Goal: Task Accomplishment & Management: Manage account settings

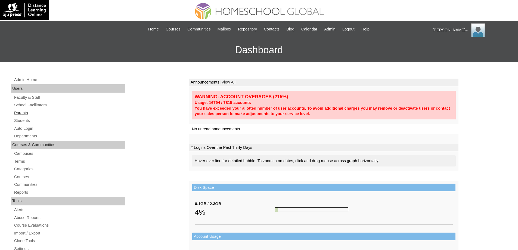
click at [48, 114] on link "Parents" at bounding box center [70, 113] width 112 height 7
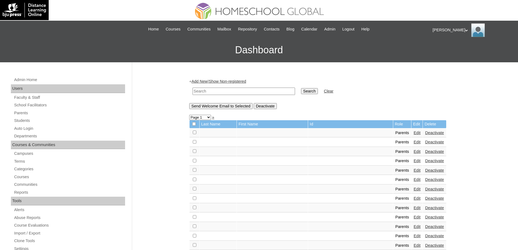
drag, startPoint x: 240, startPoint y: 93, endPoint x: 244, endPoint y: 92, distance: 3.7
click at [241, 93] on input "text" at bounding box center [244, 91] width 103 height 7
paste input "MHP00241-TECHPH2022"
type input "MHP00241-TECHPH2022"
drag, startPoint x: 301, startPoint y: 88, endPoint x: 304, endPoint y: 89, distance: 2.7
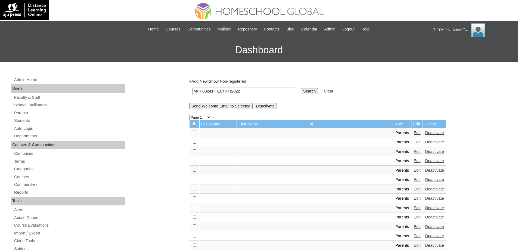
click at [301, 88] on table "MHP00241-TECHPH2022 Search Clear" at bounding box center [262, 91] width 147 height 14
click at [313, 90] on input "Search" at bounding box center [309, 91] width 17 height 6
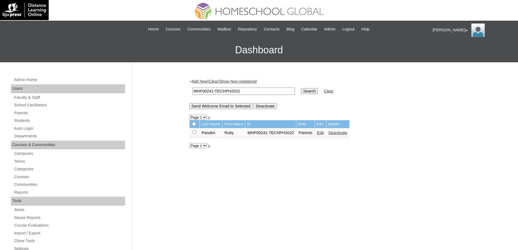
click at [324, 133] on link "Edit" at bounding box center [320, 133] width 7 height 4
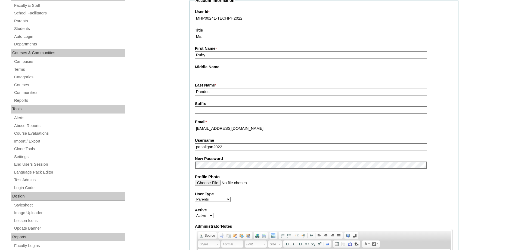
scroll to position [109, 0]
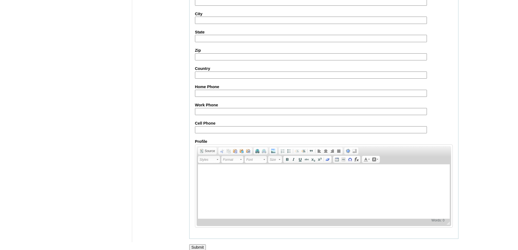
scroll to position [465, 0]
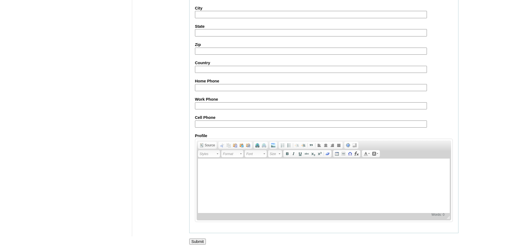
click at [193, 244] on input "Submit" at bounding box center [197, 242] width 17 height 6
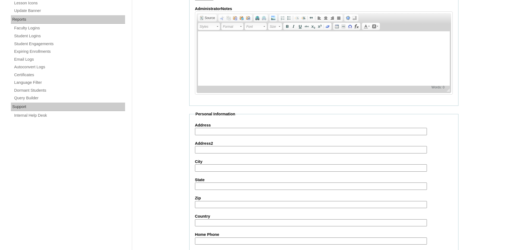
scroll to position [301, 0]
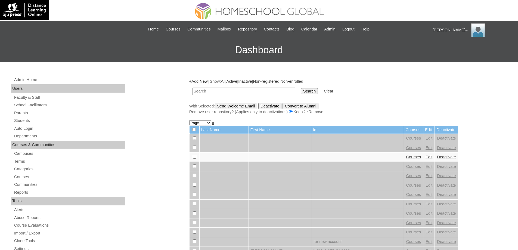
click at [257, 90] on input "text" at bounding box center [244, 91] width 103 height 7
type input "MHS0855-TECHPH2022"
click at [318, 91] on input "Search" at bounding box center [309, 91] width 17 height 6
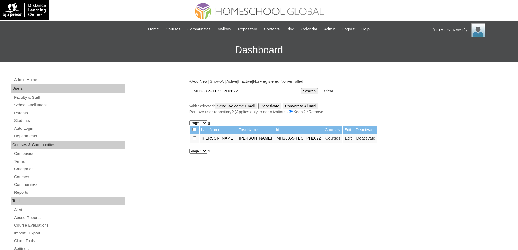
click at [345, 139] on link "Edit" at bounding box center [348, 138] width 7 height 4
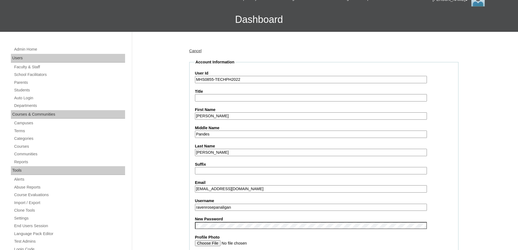
scroll to position [136, 0]
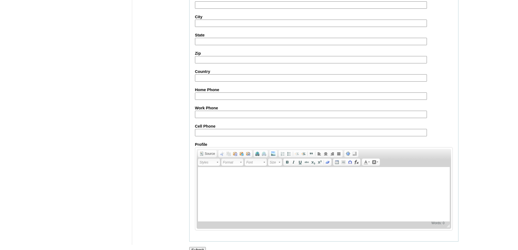
scroll to position [571, 0]
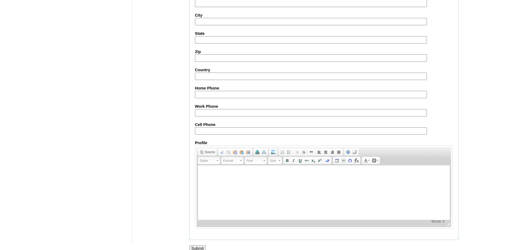
click at [194, 247] on input "Submit" at bounding box center [197, 248] width 17 height 6
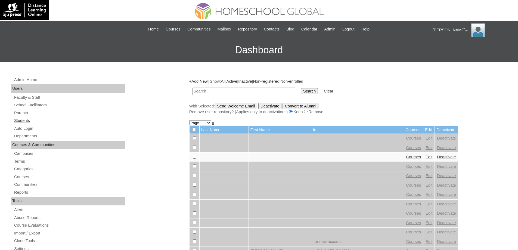
click at [41, 123] on link "Students" at bounding box center [70, 120] width 112 height 7
click at [252, 91] on input "text" at bounding box center [244, 91] width 103 height 7
type input "MHS0855-TECHPH2022"
click at [306, 92] on input "Search" at bounding box center [309, 91] width 17 height 6
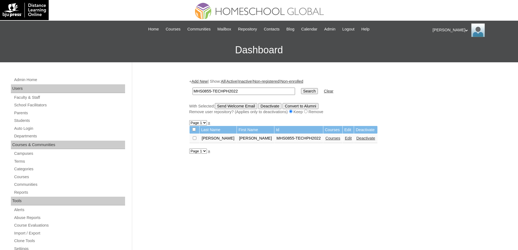
click at [326, 140] on link "Courses" at bounding box center [333, 138] width 15 height 4
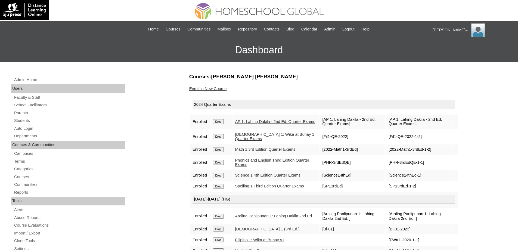
click at [224, 122] on input "Drop" at bounding box center [218, 121] width 11 height 5
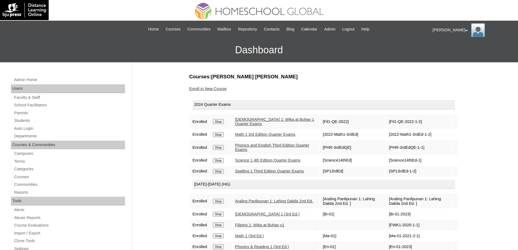
click at [223, 122] on input "Drop" at bounding box center [218, 121] width 11 height 5
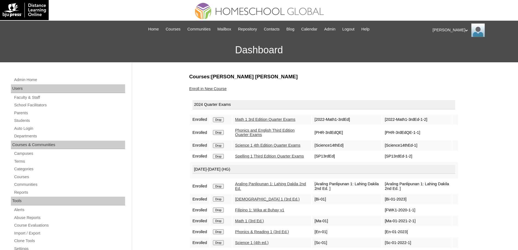
click at [221, 121] on input "Drop" at bounding box center [218, 119] width 11 height 5
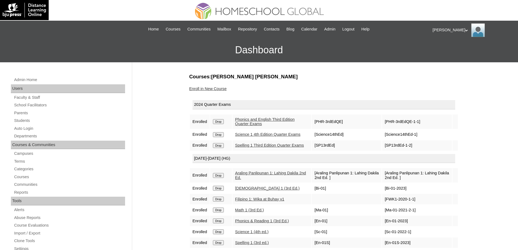
click at [221, 125] on td "Drop" at bounding box center [220, 122] width 21 height 14
click at [223, 120] on input "Drop" at bounding box center [218, 121] width 11 height 5
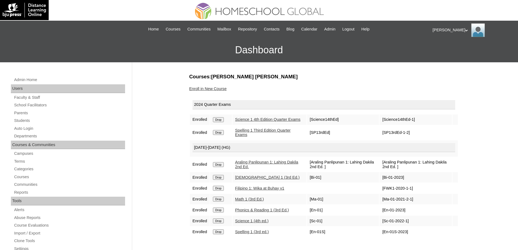
click at [223, 122] on input "Drop" at bounding box center [218, 119] width 11 height 5
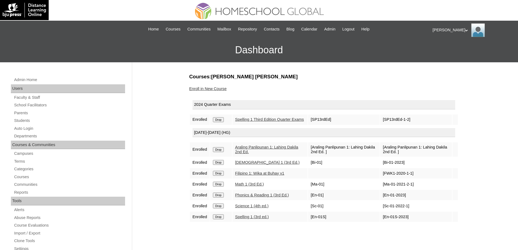
click at [224, 121] on input "Drop" at bounding box center [218, 119] width 11 height 5
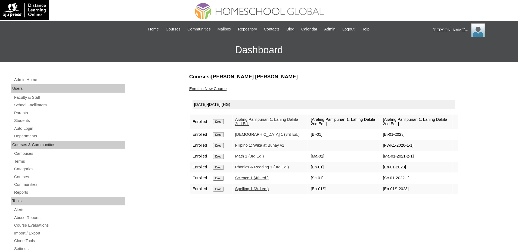
click at [218, 124] on input "Drop" at bounding box center [218, 121] width 11 height 5
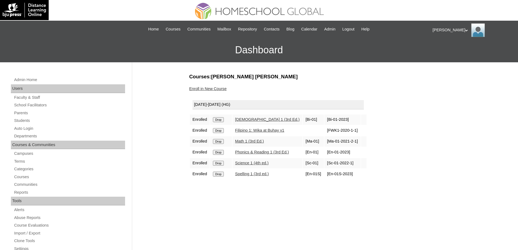
click at [491, 184] on div "Admin Home Users Faculty & Staff School Facilitators Parents Students Auto Logi…" at bounding box center [259, 249] width 518 height 375
click at [220, 118] on input "Drop" at bounding box center [218, 119] width 11 height 5
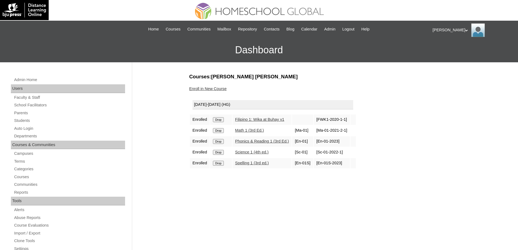
click at [224, 122] on input "Drop" at bounding box center [218, 119] width 11 height 5
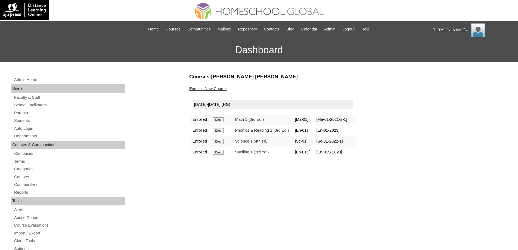
click at [224, 120] on input "Drop" at bounding box center [218, 119] width 11 height 5
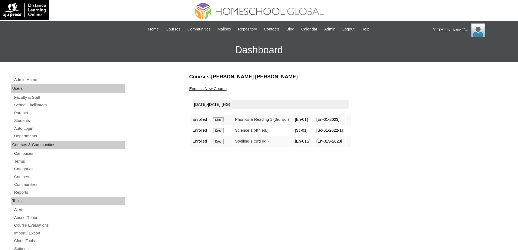
click at [224, 119] on input "Drop" at bounding box center [218, 119] width 11 height 5
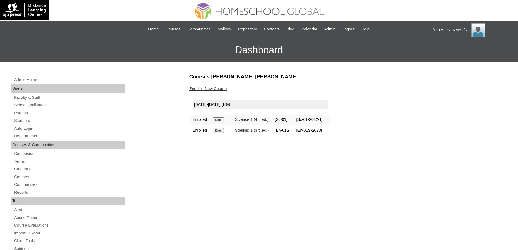
click at [222, 120] on input "Drop" at bounding box center [218, 119] width 11 height 5
click at [221, 122] on input "Drop" at bounding box center [218, 119] width 11 height 5
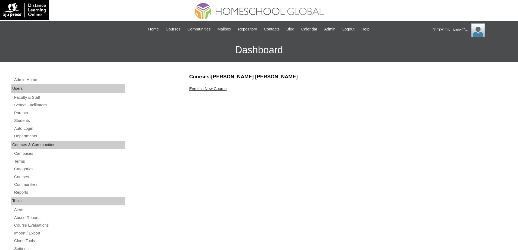
click at [215, 92] on div "Courses:Panaligan Raven Rose Enroll in New Course" at bounding box center [323, 255] width 272 height 364
click at [215, 87] on link "Enroll in New Course" at bounding box center [208, 89] width 38 height 4
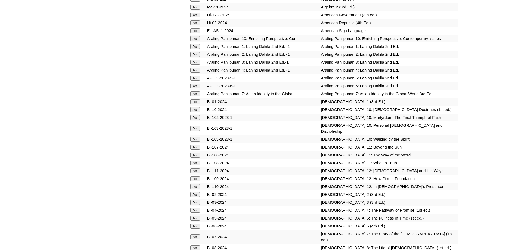
scroll to position [1333, 0]
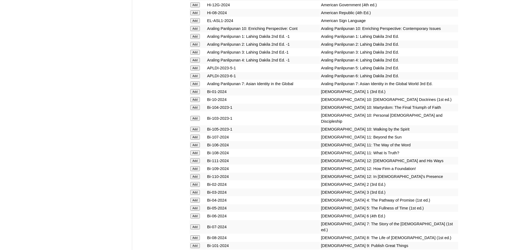
click at [195, 47] on input "Add" at bounding box center [195, 44] width 10 height 5
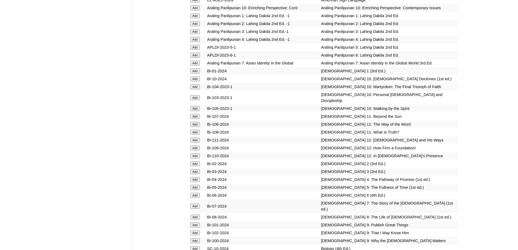
scroll to position [1415, 0]
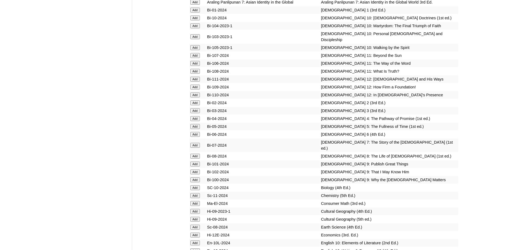
click at [198, 105] on input "Add" at bounding box center [195, 102] width 10 height 5
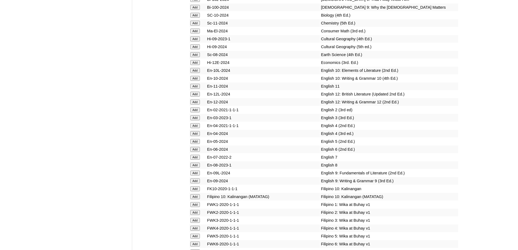
scroll to position [1627, 0]
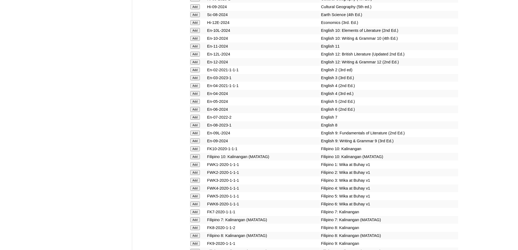
click at [199, 72] on input "Add" at bounding box center [195, 69] width 10 height 5
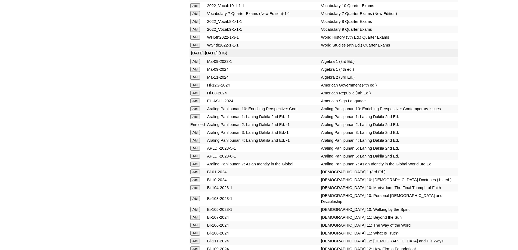
scroll to position [1704, 0]
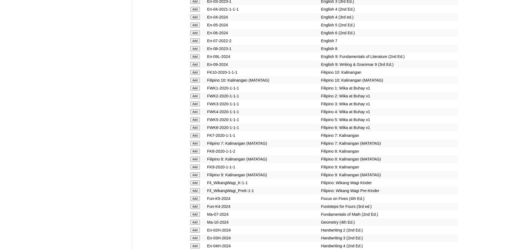
click at [195, 98] on input "Add" at bounding box center [195, 96] width 10 height 5
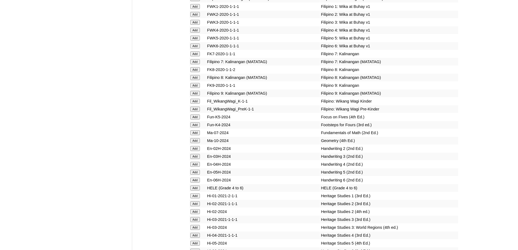
scroll to position [2004, 0]
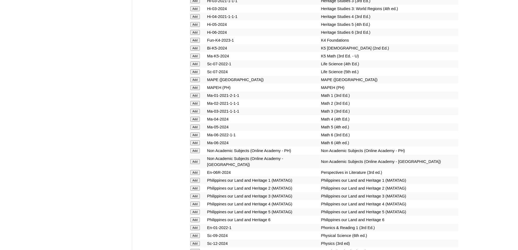
click at [198, 90] on input "Add" at bounding box center [195, 87] width 10 height 5
click at [195, 106] on input "Add" at bounding box center [195, 103] width 10 height 5
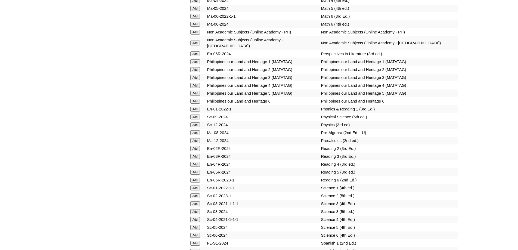
scroll to position [2167, 0]
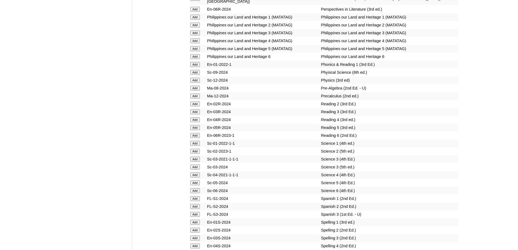
click at [195, 108] on td "Add" at bounding box center [198, 104] width 17 height 8
click at [194, 106] on input "Add" at bounding box center [195, 103] width 10 height 5
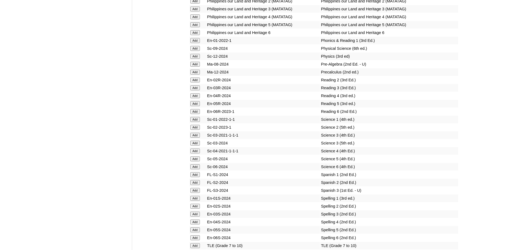
scroll to position [2194, 0]
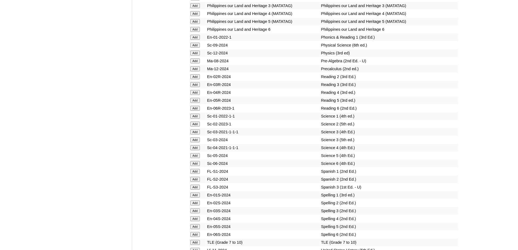
click at [198, 127] on input "Add" at bounding box center [195, 124] width 10 height 5
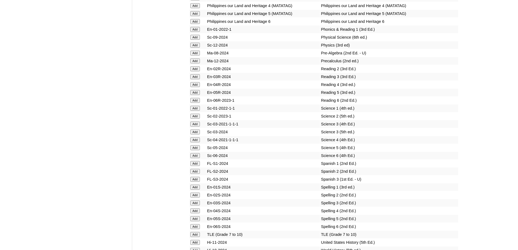
scroll to position [2249, 0]
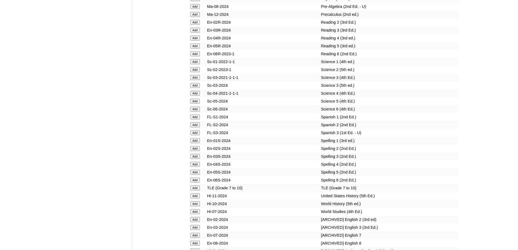
click at [193, 151] on input "Add" at bounding box center [195, 148] width 10 height 5
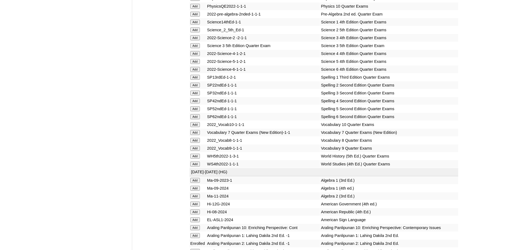
scroll to position [1133, 0]
click at [196, 88] on input "Add" at bounding box center [195, 85] width 10 height 5
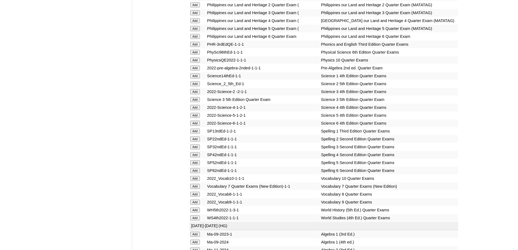
scroll to position [1079, 0]
click at [196, 87] on input "Add" at bounding box center [195, 84] width 10 height 5
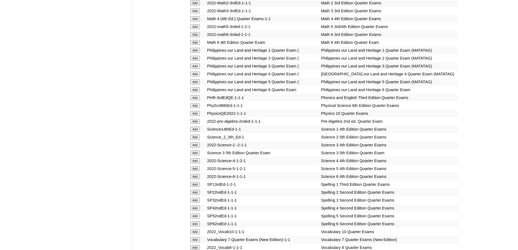
scroll to position [1025, 0]
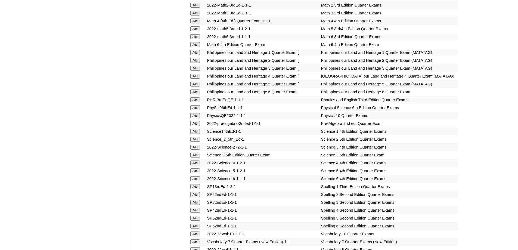
click at [196, 63] on input "Add" at bounding box center [195, 60] width 10 height 5
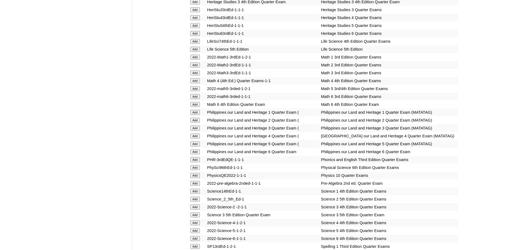
scroll to position [943, 0]
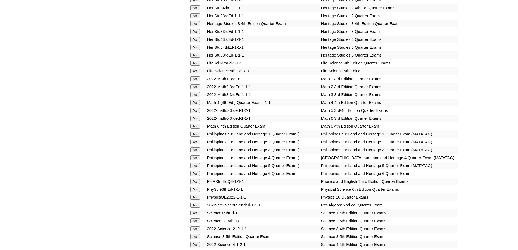
click at [195, 89] on input "Add" at bounding box center [195, 86] width 10 height 5
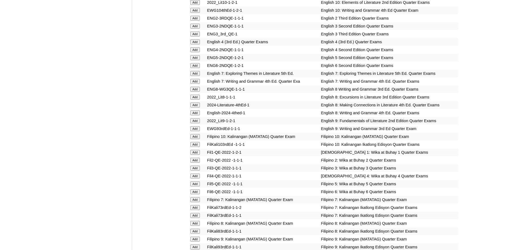
scroll to position [671, 0]
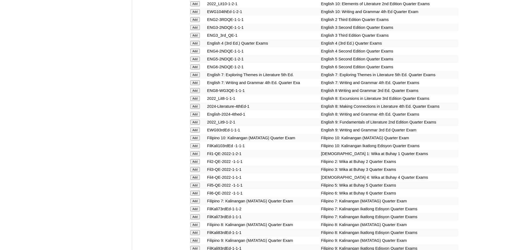
click at [198, 22] on input "Add" at bounding box center [195, 19] width 10 height 5
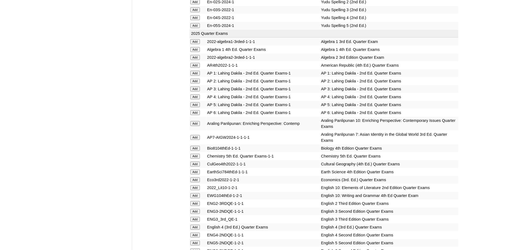
scroll to position [453, 0]
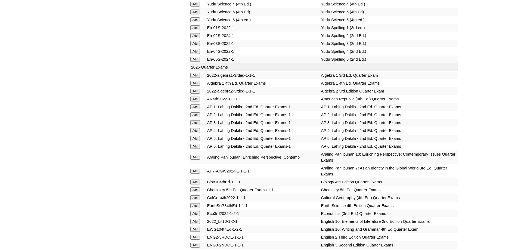
click at [195, 117] on input "Add" at bounding box center [195, 114] width 10 height 5
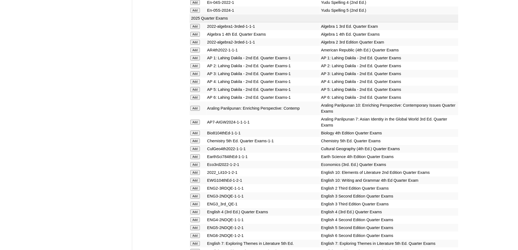
scroll to position [508, 0]
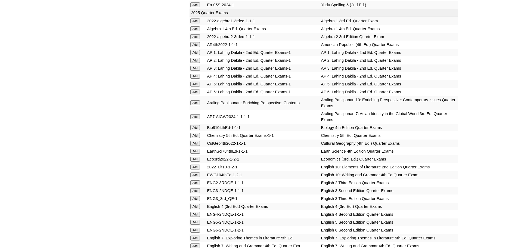
click at [196, 63] on input "Add" at bounding box center [195, 60] width 10 height 5
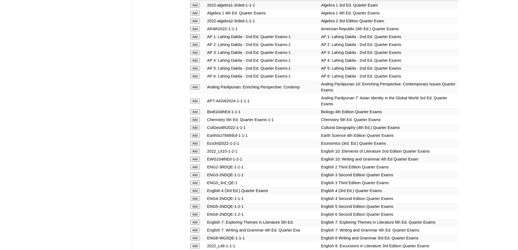
scroll to position [616, 0]
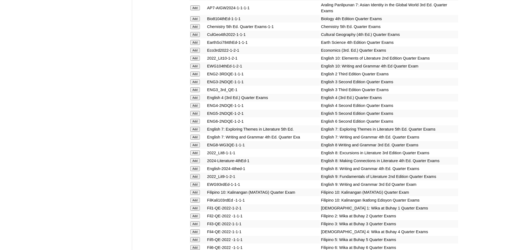
click at [192, 76] on input "Add" at bounding box center [195, 74] width 10 height 5
click at [195, 76] on input "Add" at bounding box center [195, 74] width 10 height 5
click at [197, 76] on input "Add" at bounding box center [195, 74] width 10 height 5
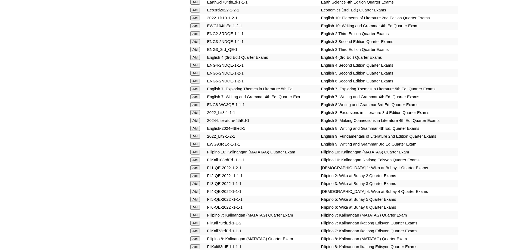
scroll to position [671, 0]
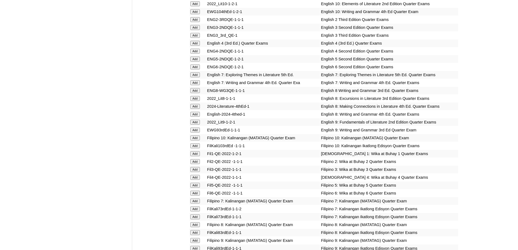
click at [194, 164] on input "Add" at bounding box center [195, 161] width 10 height 5
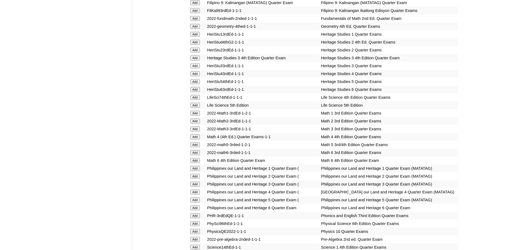
scroll to position [916, 0]
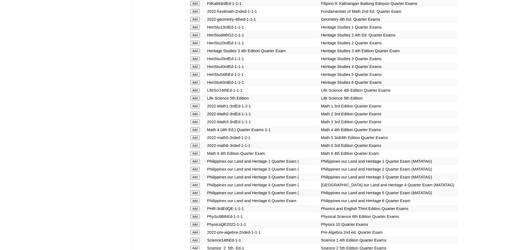
click at [197, 116] on input "Add" at bounding box center [195, 114] width 10 height 5
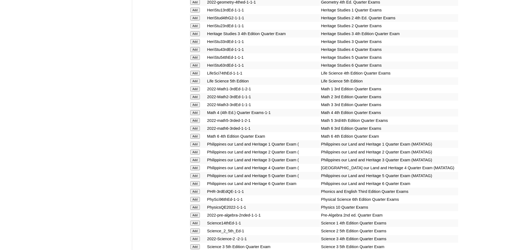
scroll to position [1052, 0]
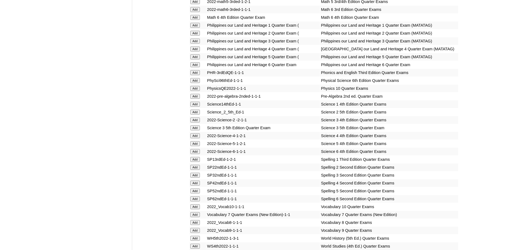
click at [199, 115] on input "Add" at bounding box center [195, 112] width 10 height 5
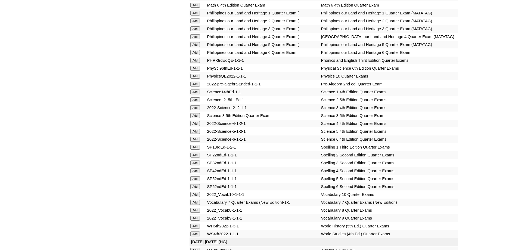
scroll to position [1133, 0]
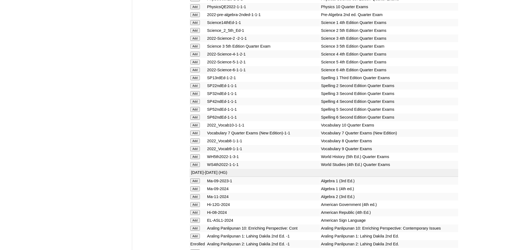
click at [196, 33] on input "Add" at bounding box center [195, 30] width 10 height 5
click at [198, 90] on td "Add" at bounding box center [198, 86] width 17 height 8
click at [196, 88] on input "Add" at bounding box center [195, 85] width 10 height 5
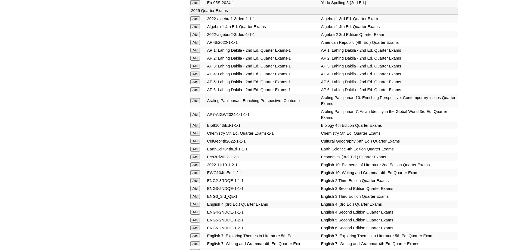
scroll to position [480, 0]
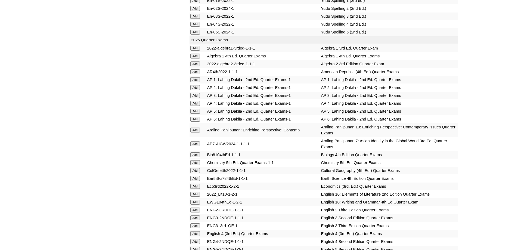
click at [195, 90] on input "Add" at bounding box center [195, 87] width 10 height 5
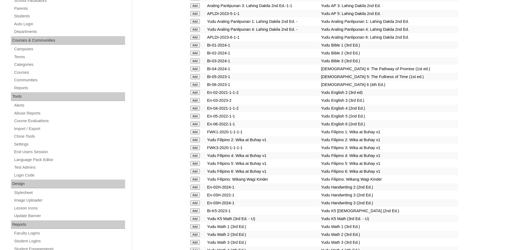
scroll to position [100, 0]
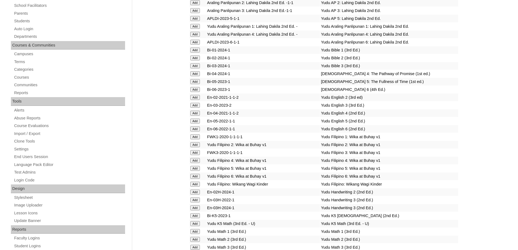
click at [410, 125] on td "Yudu English 5 (2nd Ed.)" at bounding box center [389, 121] width 138 height 8
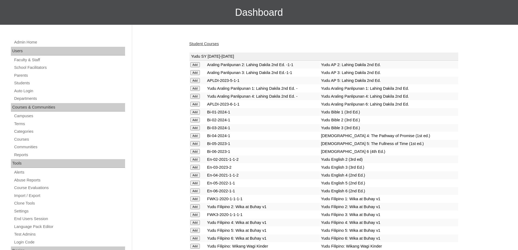
scroll to position [18, 0]
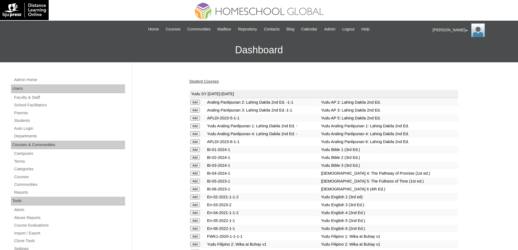
click at [205, 80] on link "Student Courses" at bounding box center [204, 81] width 30 height 4
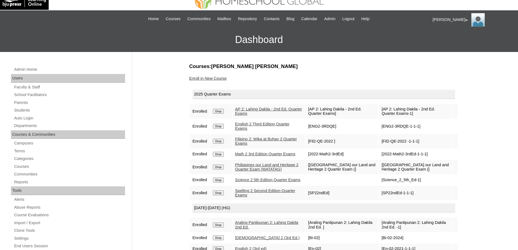
scroll to position [27, 0]
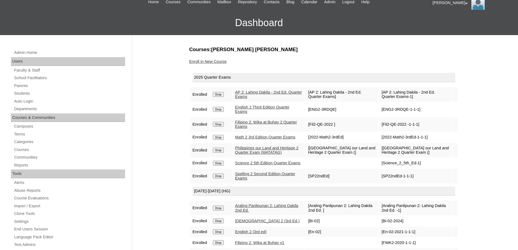
click at [222, 153] on input "Drop" at bounding box center [218, 150] width 11 height 5
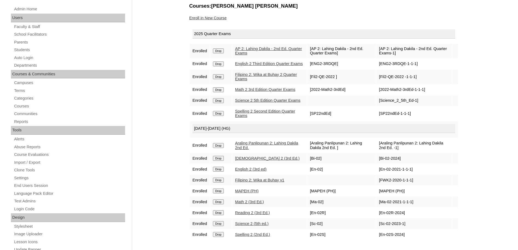
scroll to position [54, 0]
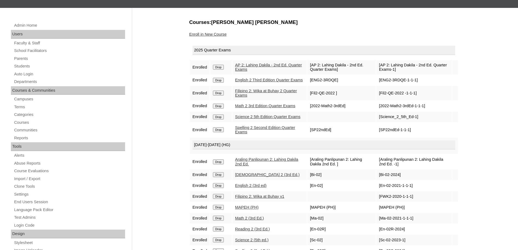
click at [210, 35] on link "Enroll in New Course" at bounding box center [208, 34] width 38 height 4
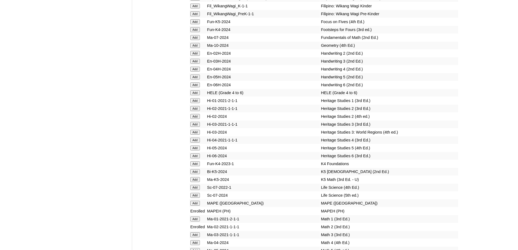
scroll to position [1902, 0]
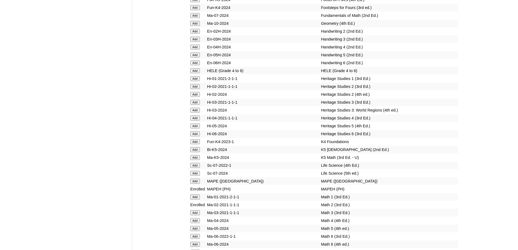
click at [194, 34] on input "Add" at bounding box center [195, 31] width 10 height 5
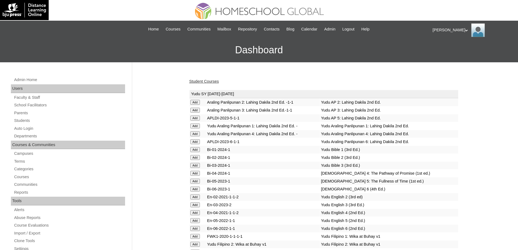
click at [210, 82] on link "Student Courses" at bounding box center [204, 81] width 30 height 4
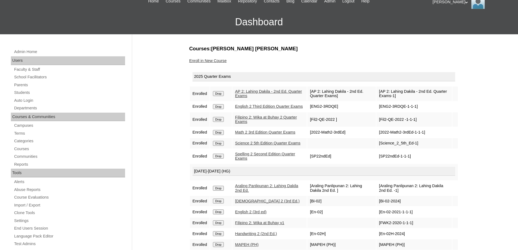
scroll to position [27, 0]
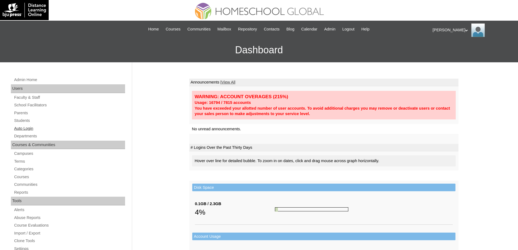
click at [64, 127] on link "Auto Login" at bounding box center [70, 128] width 112 height 7
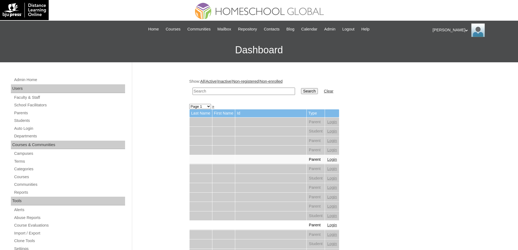
click at [269, 87] on td at bounding box center [244, 91] width 108 height 13
click at [270, 90] on input "text" at bounding box center [244, 91] width 103 height 7
paste input "[PERSON_NAME]"
type input "[PERSON_NAME]"
click at [304, 94] on td "Search" at bounding box center [309, 91] width 22 height 13
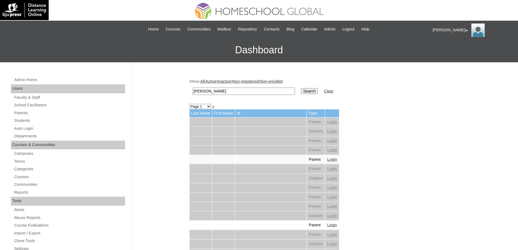
click at [310, 92] on input "Search" at bounding box center [309, 91] width 17 height 6
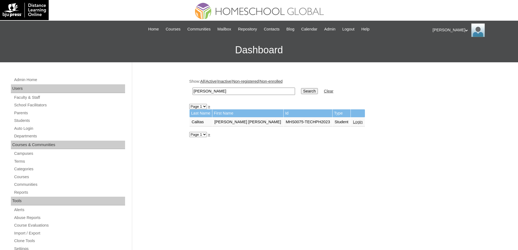
click at [351, 125] on td "Login" at bounding box center [358, 122] width 14 height 9
click at [353, 123] on link "Login" at bounding box center [358, 122] width 10 height 4
